Goal: Task Accomplishment & Management: Complete application form

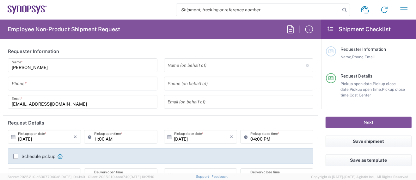
type input "Department"
type input "Delivered at Place"
type input "United States"
type input "US01, SG, MSIP2, R&D 510464"
type input "Oregon"
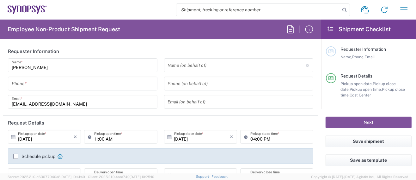
type input "United States"
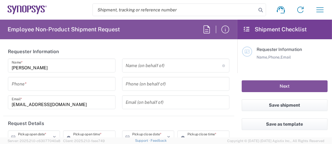
type input "Hillsboro US03"
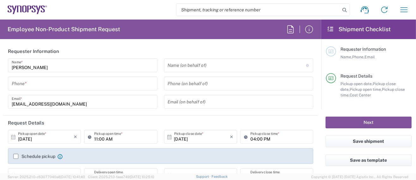
click at [40, 85] on input "tel" at bounding box center [83, 83] width 142 height 11
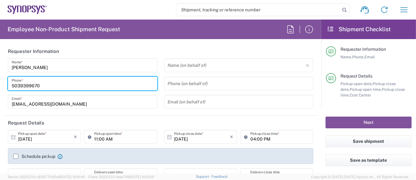
type input "5039399670"
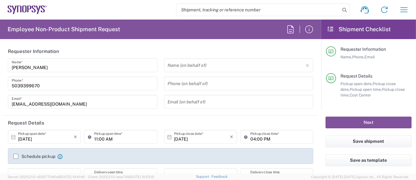
click at [63, 73] on div "Sarah Wing Name * 5039399670 Phone * wing@synopsys.com Email *" at bounding box center [83, 85] width 156 height 55
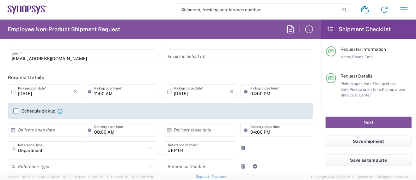
scroll to position [42, 0]
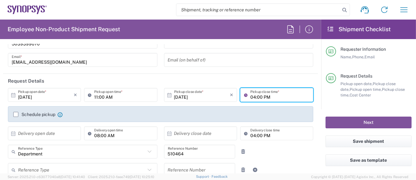
click at [250, 96] on input "04:00 PM" at bounding box center [279, 95] width 59 height 11
type input "02:00 PM"
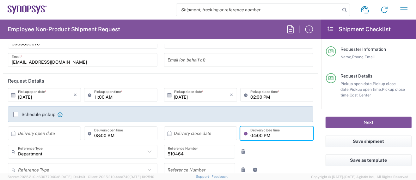
click at [290, 136] on input "04:00 PM" at bounding box center [279, 133] width 59 height 11
click at [287, 157] on div "Department Reference Type Department Customer Ref Invoice Number Purchase Order…" at bounding box center [161, 154] width 312 height 18
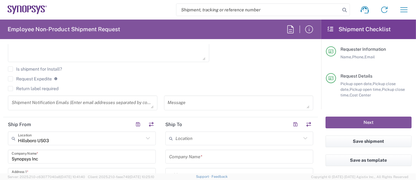
scroll to position [253, 0]
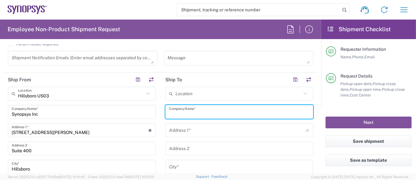
click at [198, 111] on input "text" at bounding box center [239, 112] width 140 height 11
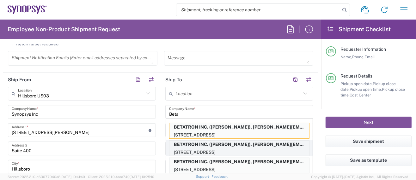
click at [236, 145] on p "BETATRON INC. (MIKE YOUNG), mike.young@betatron.net" at bounding box center [239, 145] width 140 height 8
type input "BETATRON INC."
type input "1722 RINGWOOD AVENUE"
type input "San Jose"
type input "California"
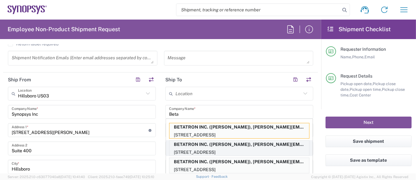
type input "95131"
type input "MIKE YOUNG"
type input "4088061431"
type input "mike.young@betatron.net"
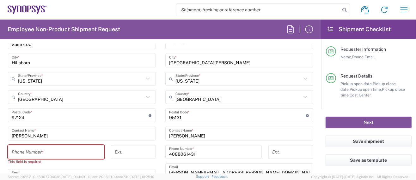
scroll to position [379, 0]
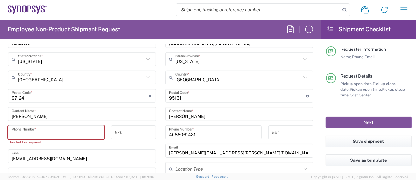
click at [59, 131] on input "tel" at bounding box center [56, 132] width 89 height 11
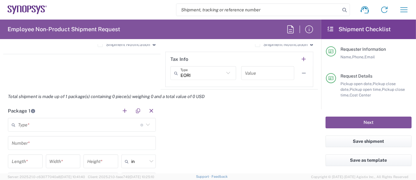
scroll to position [505, 0]
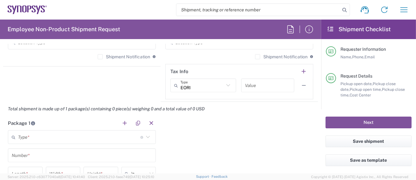
type input "5039399670"
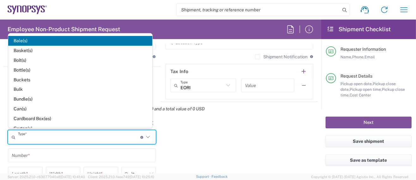
click at [33, 134] on input "text" at bounding box center [79, 137] width 122 height 11
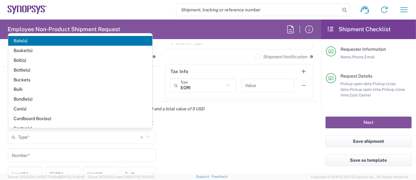
click at [36, 117] on span "Cardboard Box(es)" at bounding box center [80, 119] width 144 height 10
type input "Cardboard Box(es)"
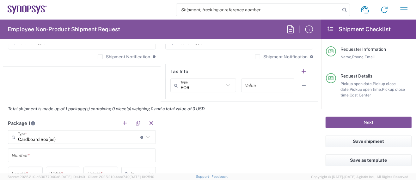
click at [35, 154] on input "text" at bounding box center [82, 155] width 140 height 11
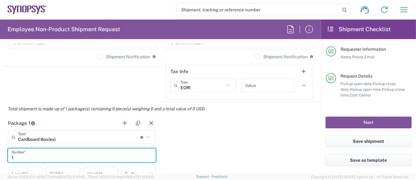
type input "1"
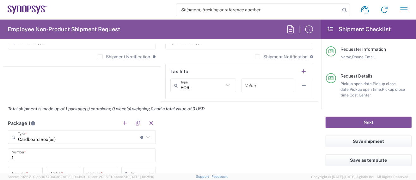
click at [26, 155] on input "1" at bounding box center [82, 155] width 140 height 11
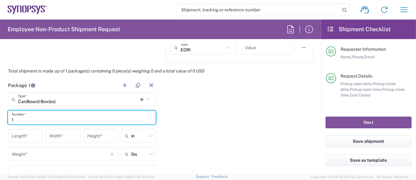
scroll to position [547, 0]
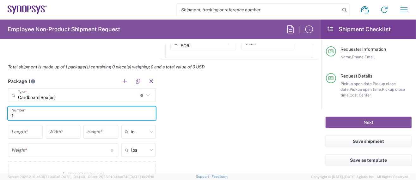
click at [27, 130] on input "number" at bounding box center [25, 132] width 27 height 11
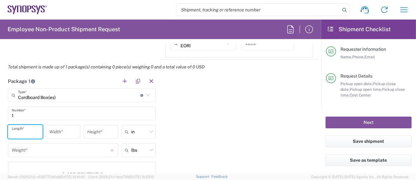
click at [28, 152] on input "number" at bounding box center [61, 150] width 99 height 11
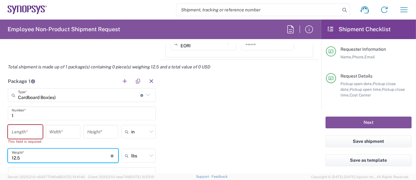
type input "12.5"
click at [26, 128] on input "number" at bounding box center [25, 132] width 27 height 11
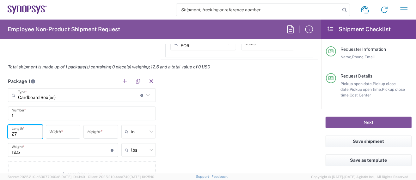
type input "27"
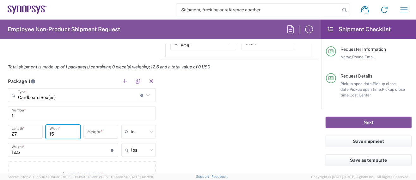
type input "15"
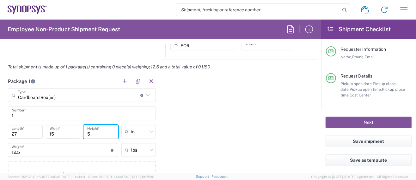
scroll to position [589, 0]
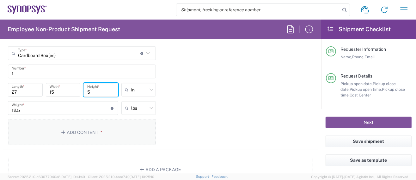
type input "5"
click at [102, 135] on button "Add Content *" at bounding box center [82, 133] width 148 height 26
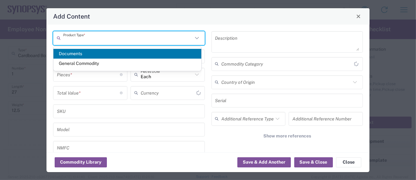
click at [99, 37] on input "text" at bounding box center [127, 38] width 129 height 11
type input "US Dollar"
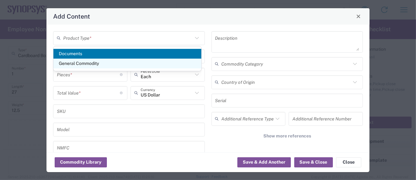
click at [91, 62] on span "General Commodity" at bounding box center [127, 64] width 148 height 10
type input "General Commodity"
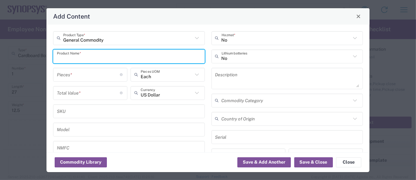
click at [91, 56] on input "text" at bounding box center [129, 56] width 144 height 11
type input "Inventory Replenish Parts"
click at [86, 72] on input "number" at bounding box center [88, 74] width 63 height 11
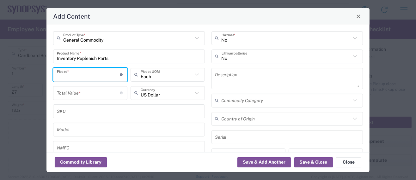
click at [85, 71] on input "number" at bounding box center [88, 74] width 63 height 11
type input "119862.00"
click at [66, 89] on input "number" at bounding box center [88, 92] width 63 height 11
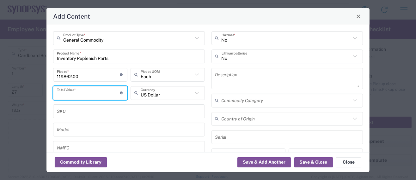
click at [63, 93] on input "number" at bounding box center [88, 92] width 63 height 11
type input "6270.00"
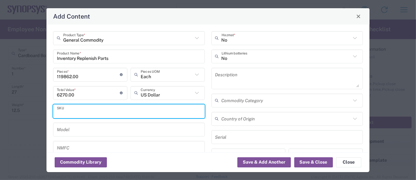
click at [104, 110] on input "text" at bounding box center [129, 111] width 144 height 11
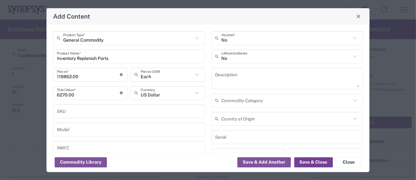
click at [315, 162] on button "Save & Close" at bounding box center [313, 163] width 39 height 10
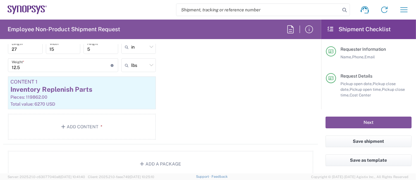
scroll to position [674, 0]
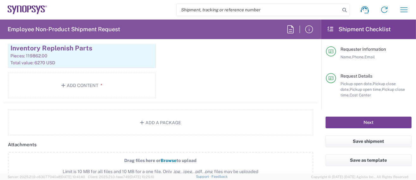
click at [340, 121] on button "Next" at bounding box center [368, 123] width 86 height 12
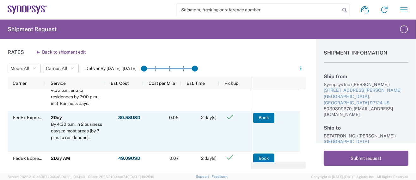
scroll to position [71, 0]
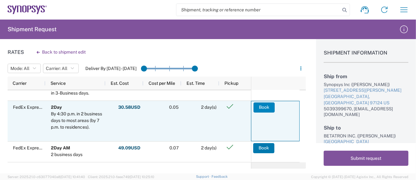
click at [268, 107] on button "Book" at bounding box center [263, 108] width 21 height 10
